Goal: Information Seeking & Learning: Compare options

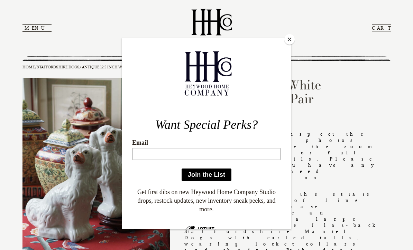
click at [292, 43] on button "Close" at bounding box center [289, 39] width 10 height 10
click at [290, 42] on section "Menu Close The Shops About HHC FAQs Cart My Account CART" at bounding box center [206, 28] width 368 height 56
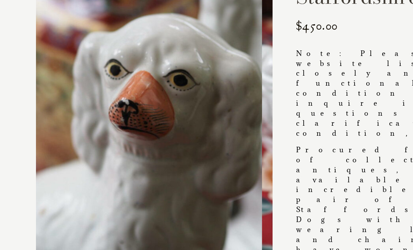
scroll to position [101, 0]
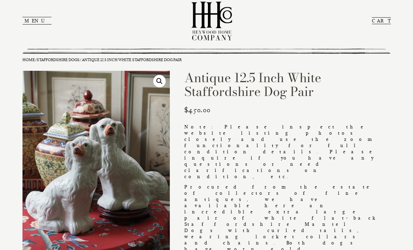
scroll to position [9, 0]
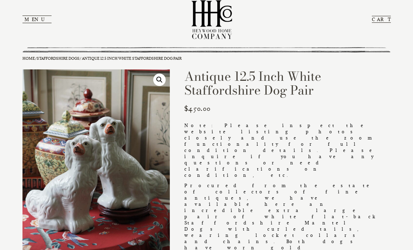
click at [66, 56] on link "Staffordshire Dogs" at bounding box center [58, 58] width 43 height 5
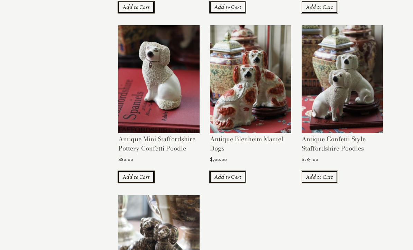
scroll to position [291, 0]
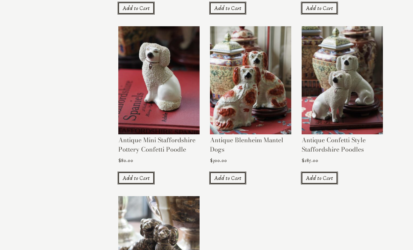
click at [349, 95] on img at bounding box center [342, 80] width 81 height 109
click at [340, 91] on img at bounding box center [342, 80] width 81 height 109
click at [340, 136] on h2 "Antique Confetti Style Staffordshire Poodles" at bounding box center [342, 147] width 81 height 22
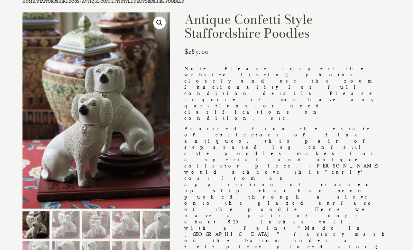
scroll to position [74, 0]
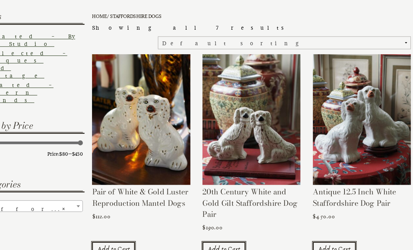
scroll to position [69, 0]
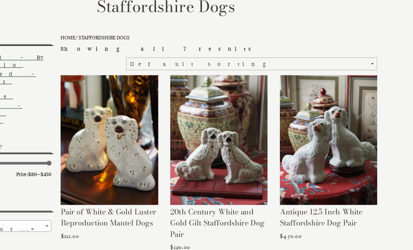
click at [302, 137] on img at bounding box center [342, 123] width 81 height 109
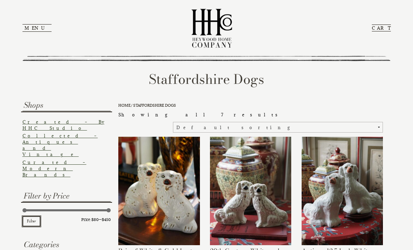
scroll to position [52, 0]
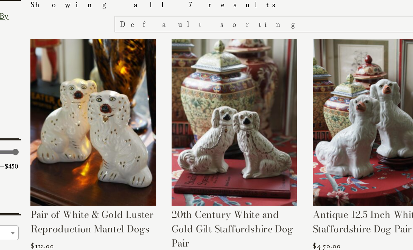
click at [210, 195] on h2 "20th Century White and Gold Gilt Staffordshire Dog Pair" at bounding box center [250, 210] width 81 height 31
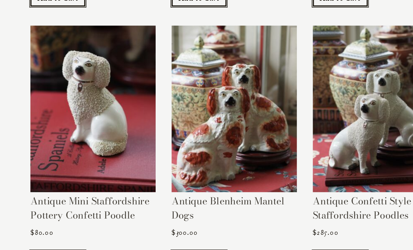
scroll to position [232, 0]
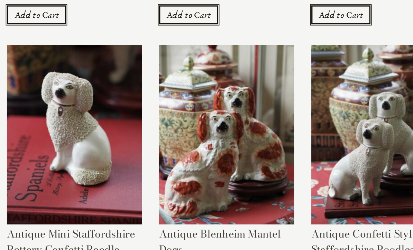
click at [210, 194] on h2 "Antique Blenheim Mantel Dogs" at bounding box center [250, 205] width 81 height 22
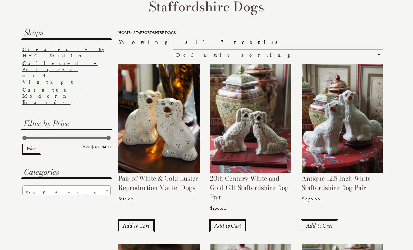
scroll to position [81, 0]
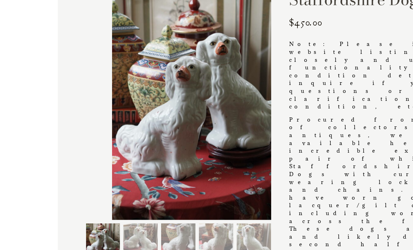
scroll to position [67, 0]
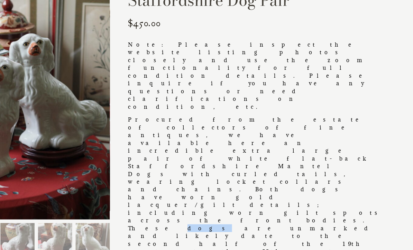
click at [234, 125] on p "Procured from the estate of collectors of fine antiques, we have available here…" at bounding box center [287, 243] width 206 height 237
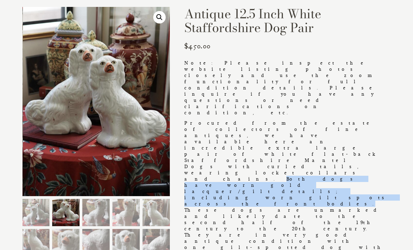
scroll to position [71, 0]
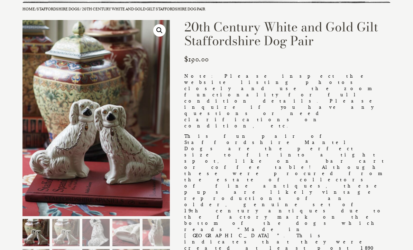
scroll to position [67, 0]
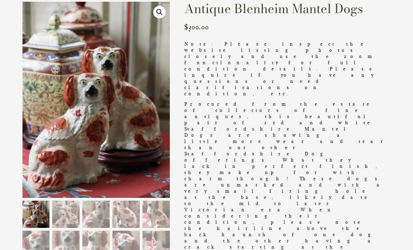
scroll to position [84, 0]
